Goal: Information Seeking & Learning: Learn about a topic

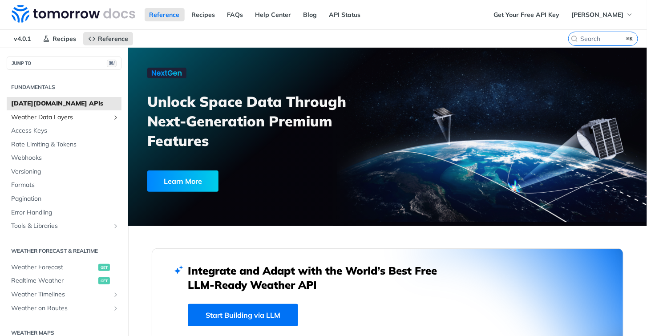
click at [103, 115] on span "Weather Data Layers" at bounding box center [60, 117] width 99 height 9
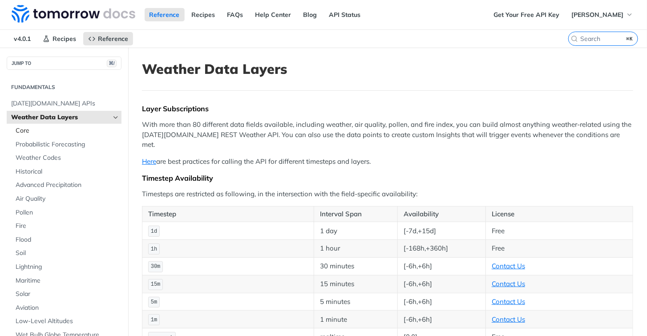
click at [30, 129] on span "Core" at bounding box center [68, 130] width 104 height 9
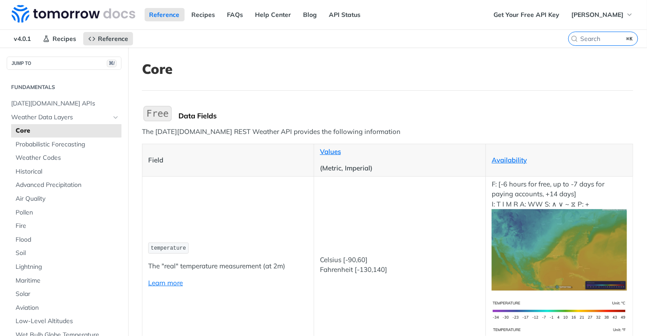
scroll to position [193, 0]
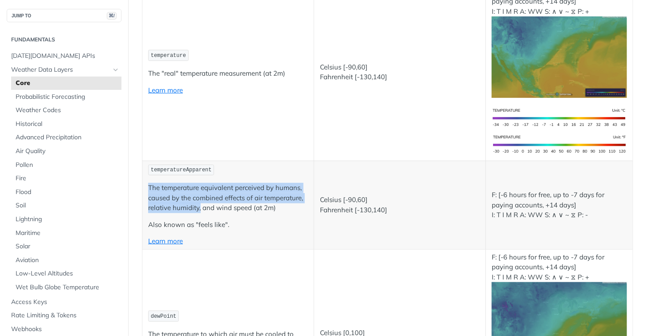
drag, startPoint x: 146, startPoint y: 186, endPoint x: 200, endPoint y: 207, distance: 58.0
click at [200, 207] on td "temperatureApparent The temperature equivalent perceived by humans, caused by t…" at bounding box center [228, 205] width 172 height 89
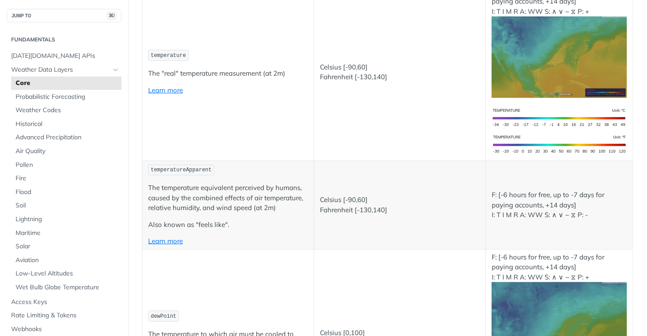
click at [264, 209] on p "The temperature equivalent perceived by humans, caused by the combined effects …" at bounding box center [228, 198] width 160 height 30
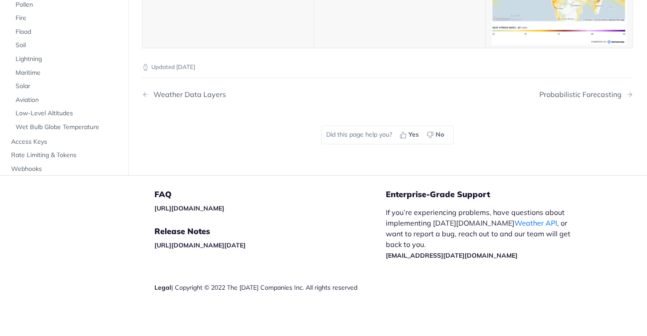
drag, startPoint x: 234, startPoint y: 184, endPoint x: 266, endPoint y: 186, distance: 31.7
copy p "[PERSON_NAME]"
drag, startPoint x: 322, startPoint y: 159, endPoint x: 362, endPoint y: 183, distance: 46.3
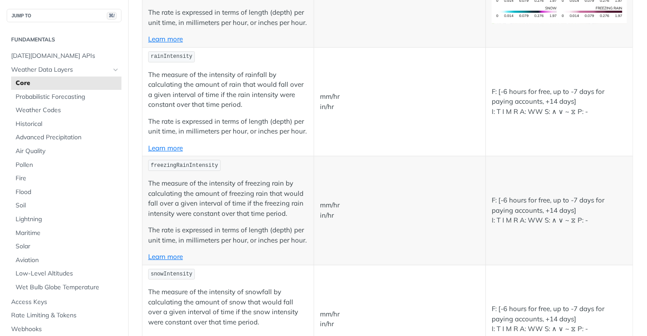
scroll to position [1081, 0]
